Goal: Use online tool/utility: Utilize a website feature to perform a specific function

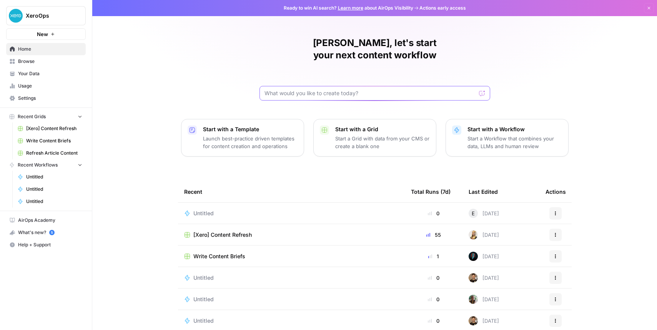
click at [343, 90] on input "text" at bounding box center [369, 94] width 211 height 8
click at [261, 231] on div "[Xero] Content Refresh" at bounding box center [291, 235] width 214 height 8
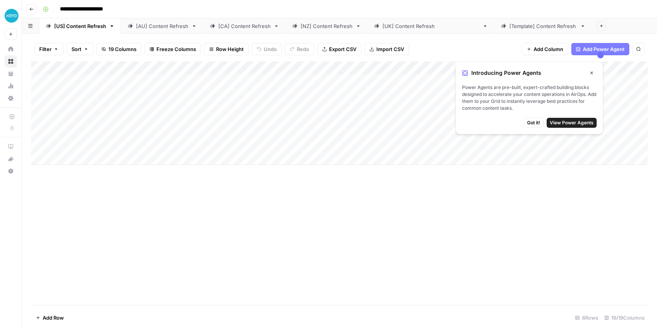
click at [85, 81] on div "Add Column" at bounding box center [339, 113] width 616 height 104
drag, startPoint x: 594, startPoint y: 71, endPoint x: 596, endPoint y: 75, distance: 4.6
click at [595, 71] on button "Close" at bounding box center [591, 73] width 10 height 10
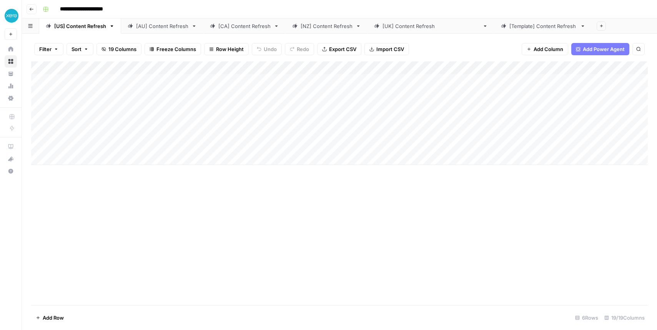
click at [27, 10] on button "Go back" at bounding box center [32, 9] width 10 height 10
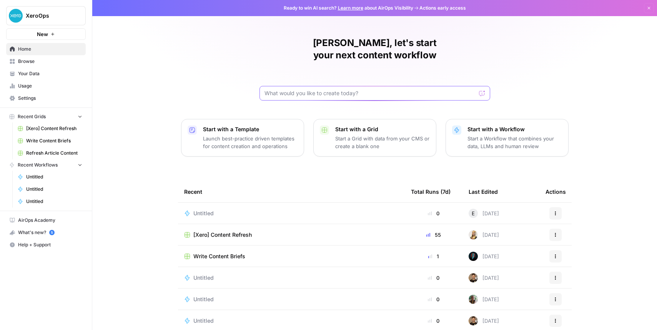
click at [353, 90] on input "text" at bounding box center [369, 94] width 211 height 8
type input "C"
type input "Optimise this URL with updated content"
click at [238, 231] on span "[Xero] Content Refresh" at bounding box center [222, 235] width 58 height 8
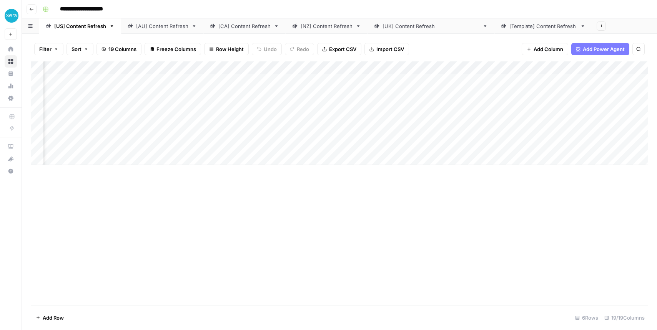
scroll to position [0, 280]
click at [205, 79] on div "Add Column" at bounding box center [339, 113] width 616 height 104
click at [242, 82] on div "Add Column" at bounding box center [339, 113] width 616 height 104
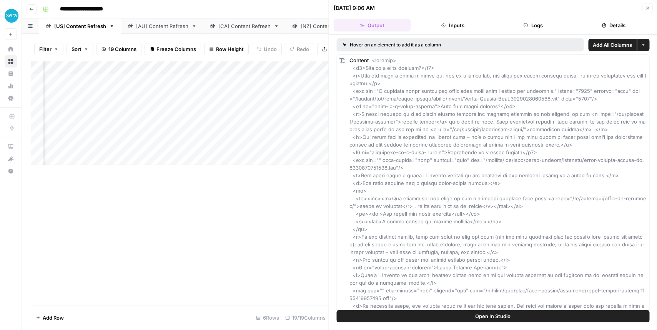
click at [452, 27] on button "Inputs" at bounding box center [452, 25] width 77 height 12
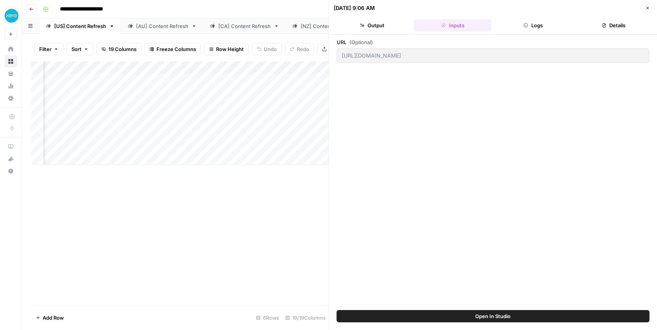
click at [538, 28] on button "Logs" at bounding box center [532, 25] width 77 height 12
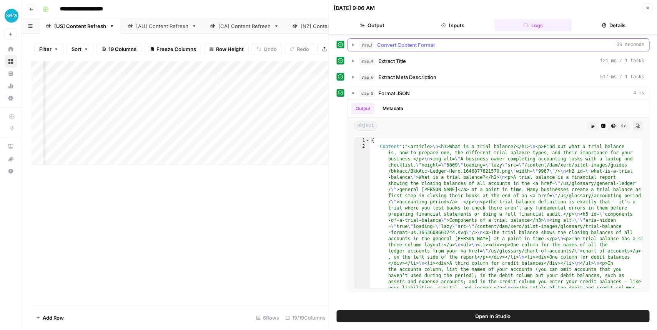
click at [351, 46] on icon "button" at bounding box center [353, 45] width 6 height 6
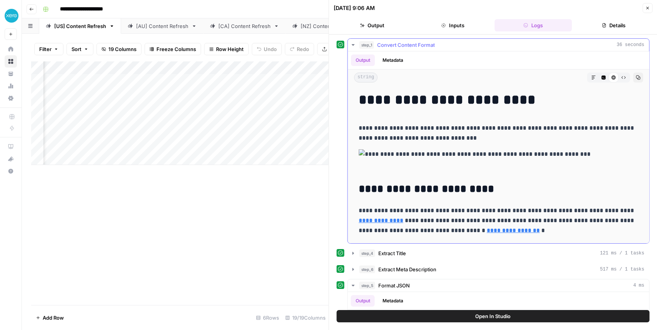
click at [351, 46] on icon "button" at bounding box center [353, 45] width 6 height 6
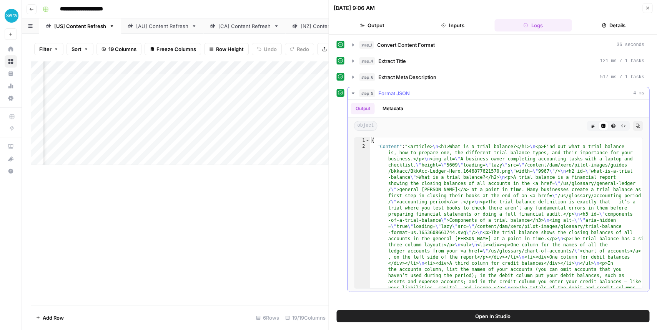
click at [353, 94] on icon "button" at bounding box center [353, 93] width 6 height 6
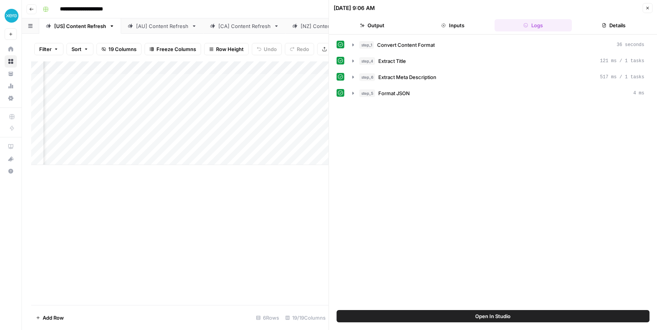
click at [373, 26] on button "Output" at bounding box center [372, 25] width 77 height 12
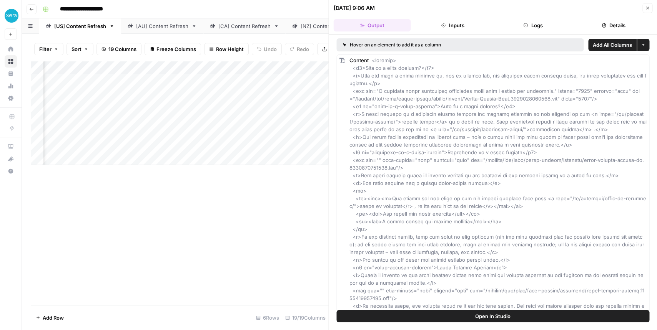
click at [468, 25] on button "Inputs" at bounding box center [452, 25] width 77 height 12
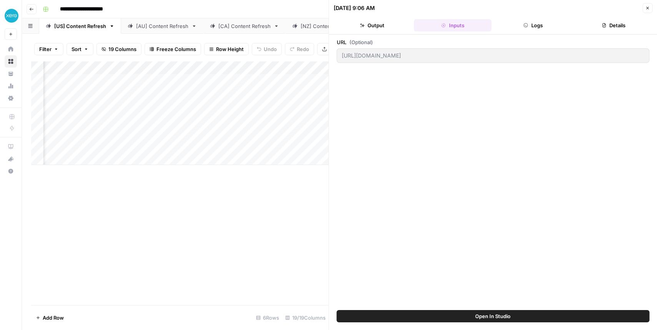
click at [611, 24] on button "Details" at bounding box center [613, 25] width 77 height 12
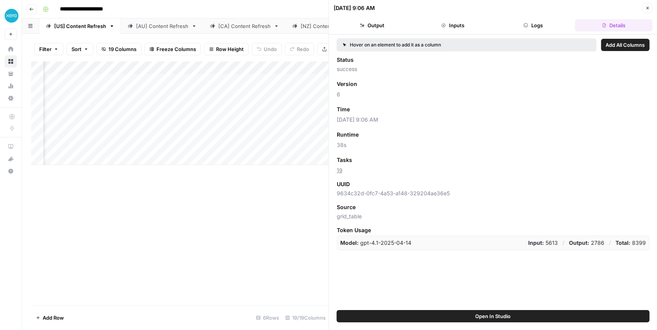
click at [375, 28] on button "Output" at bounding box center [372, 25] width 77 height 12
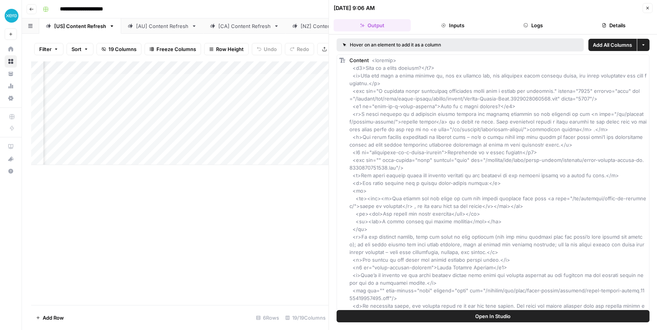
click at [644, 8] on button "Close" at bounding box center [647, 8] width 10 height 10
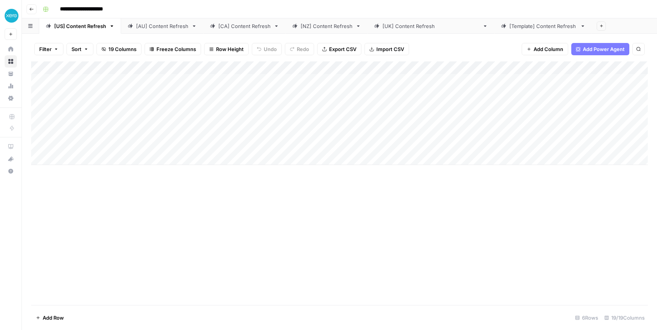
click at [36, 11] on button "Go back" at bounding box center [32, 9] width 10 height 10
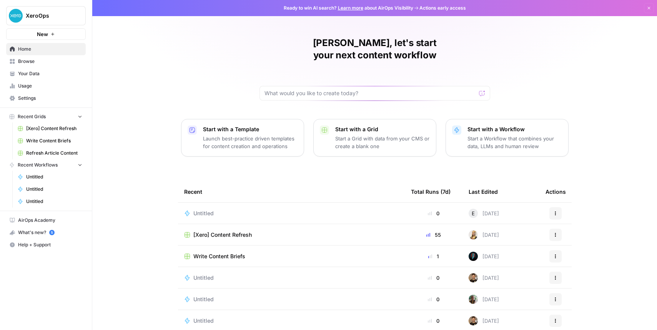
click at [405, 86] on div at bounding box center [374, 93] width 231 height 15
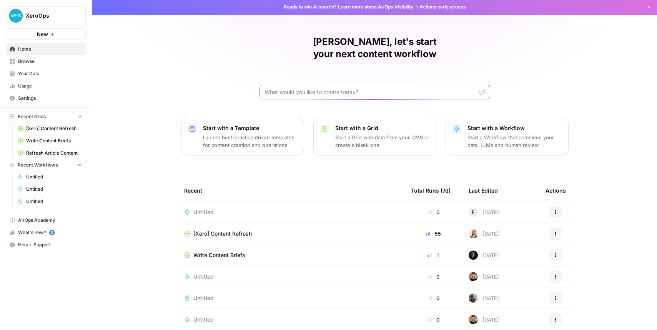
click at [325, 88] on input "text" at bounding box center [369, 92] width 211 height 8
type input "T"
paste input "https://www.xero.com/us/guides/what-is-a-business-credit-score/"
type input "Optimise this URL: [URL][DOMAIN_NAME]"
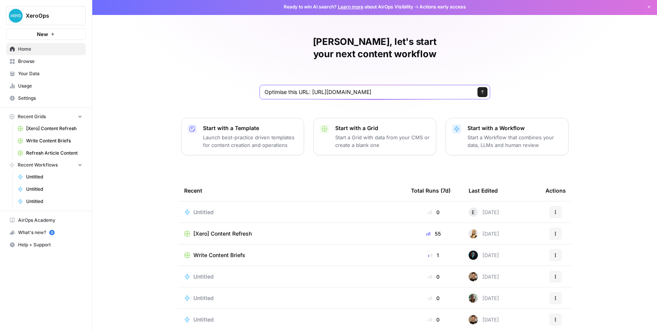
click button "Send" at bounding box center [482, 92] width 10 height 10
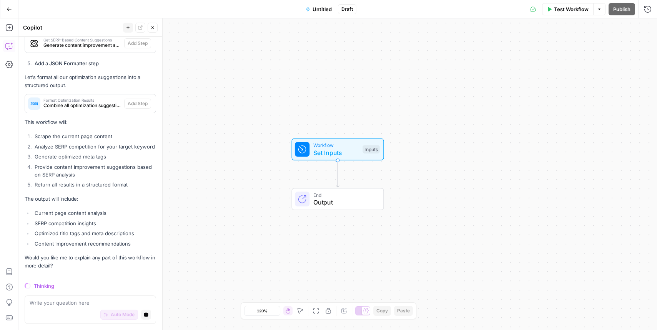
scroll to position [561, 0]
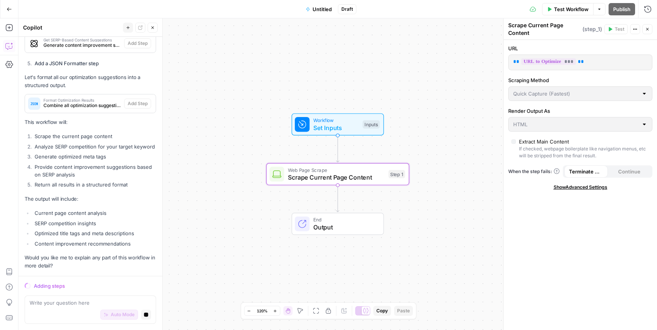
click at [590, 62] on p "** *** **" at bounding box center [580, 62] width 134 height 8
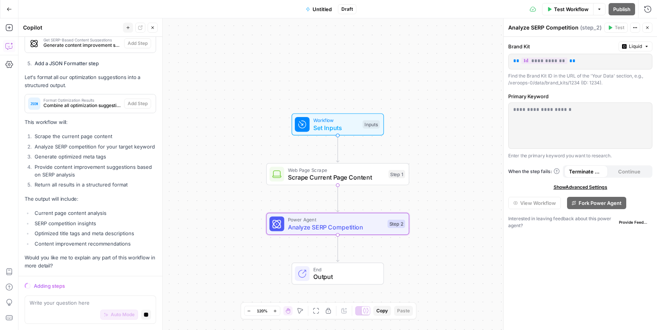
click at [322, 127] on span "Set Inputs" at bounding box center [336, 127] width 46 height 9
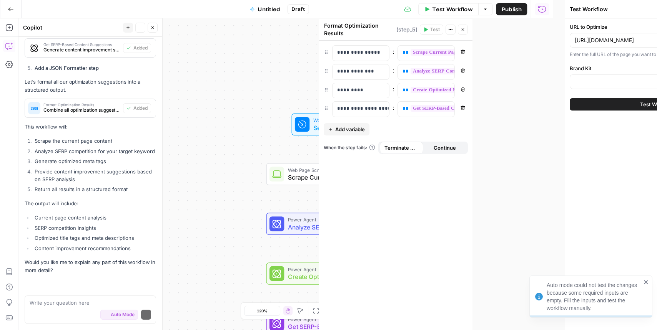
scroll to position [575, 0]
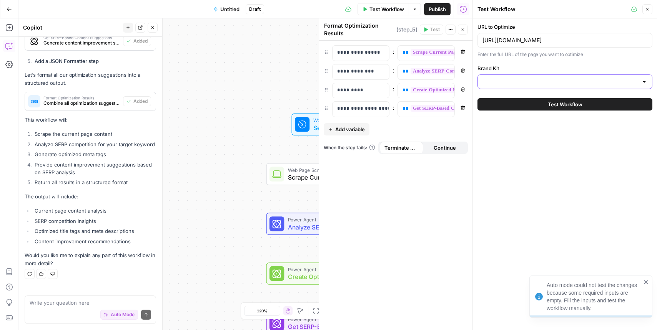
click at [606, 80] on input "Brand Kit" at bounding box center [560, 82] width 156 height 8
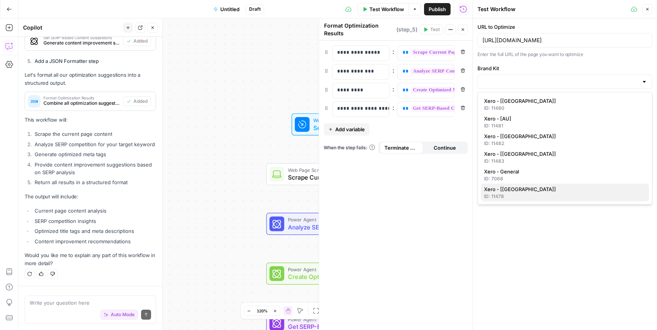
click at [560, 194] on div "ID: 11478" at bounding box center [565, 196] width 162 height 7
type input "Xero - [US]"
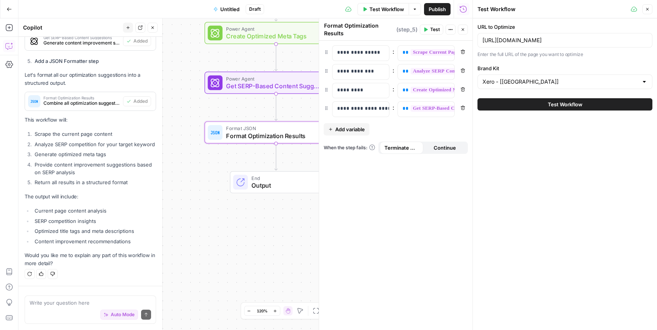
click at [611, 106] on button "Test Workflow" at bounding box center [564, 104] width 175 height 12
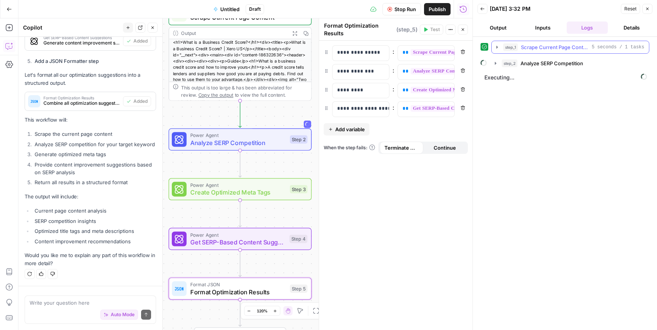
click at [495, 44] on icon "button" at bounding box center [497, 47] width 6 height 6
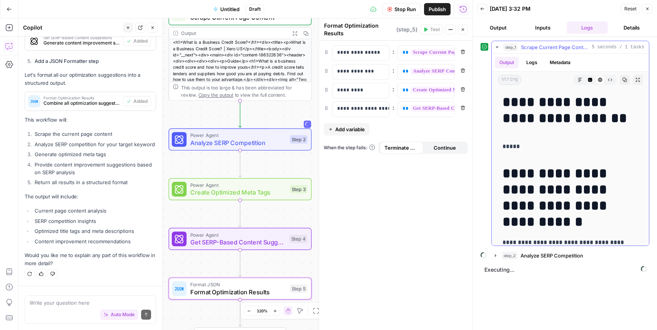
click at [496, 46] on icon "button" at bounding box center [497, 47] width 6 height 6
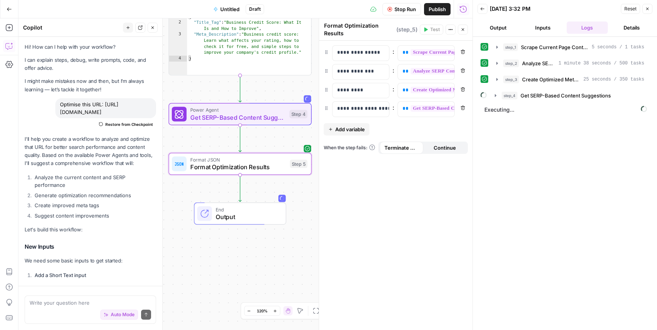
scroll to position [575, 0]
